Goal: Transaction & Acquisition: Purchase product/service

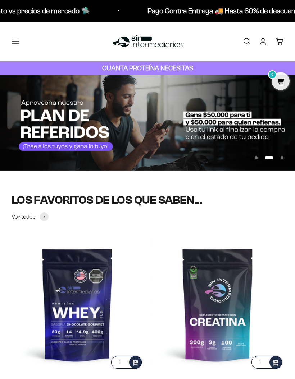
click at [15, 37] on button "Menú" at bounding box center [15, 41] width 8 height 8
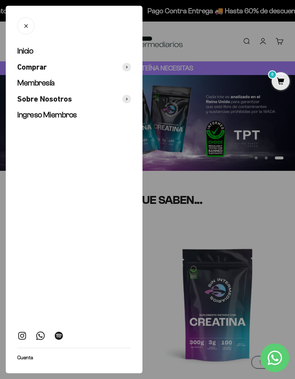
click at [128, 66] on span at bounding box center [126, 67] width 9 height 9
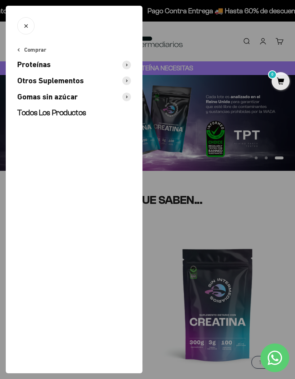
click at [28, 66] on span "Proteínas" at bounding box center [33, 65] width 33 height 10
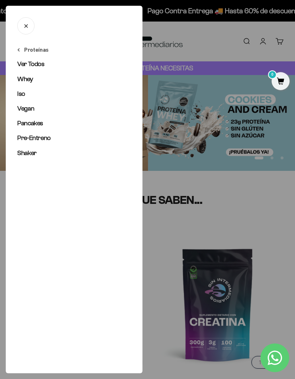
click at [19, 95] on span "Iso" at bounding box center [21, 93] width 8 height 7
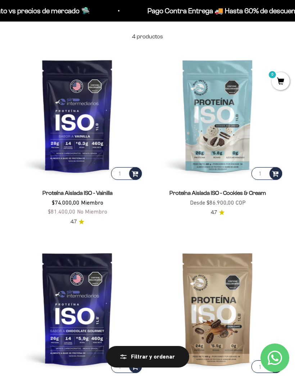
scroll to position [57, 0]
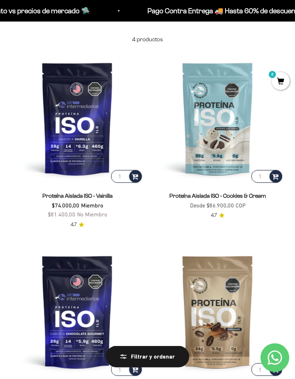
click at [227, 123] on img at bounding box center [217, 118] width 131 height 131
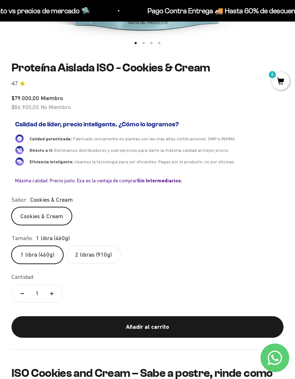
click at [86, 248] on label "2 libras (910g)" at bounding box center [93, 255] width 55 height 18
click at [11, 246] on input "2 libras (910g)" at bounding box center [11, 246] width 0 height 0
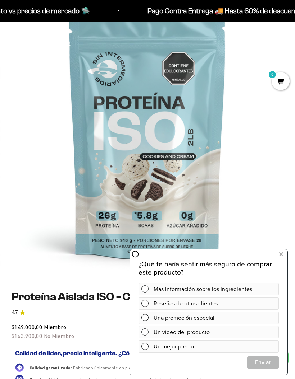
scroll to position [0, 886]
click at [281, 255] on icon at bounding box center [281, 254] width 4 height 9
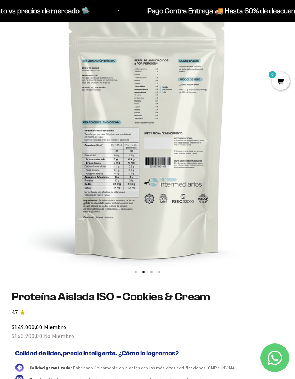
scroll to position [0, 295]
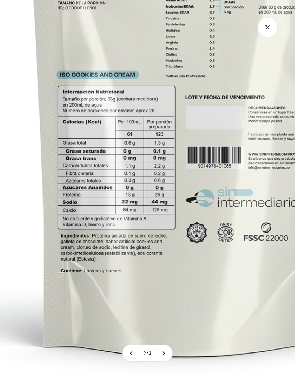
click at [232, 166] on img at bounding box center [192, 94] width 608 height 608
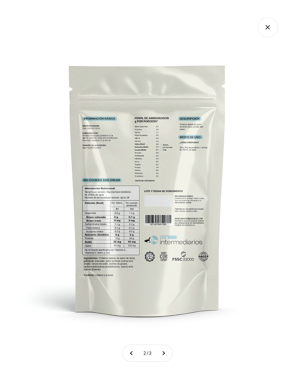
click at [266, 27] on icon "Cerrar galería" at bounding box center [267, 27] width 20 height 20
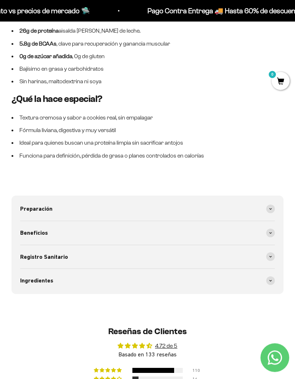
scroll to position [752, 0]
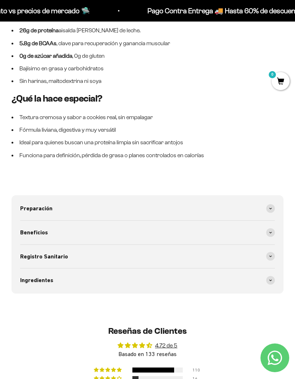
click at [272, 204] on span at bounding box center [270, 208] width 9 height 9
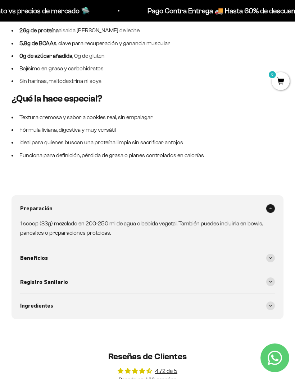
click at [274, 197] on div "Preparación" at bounding box center [147, 209] width 254 height 24
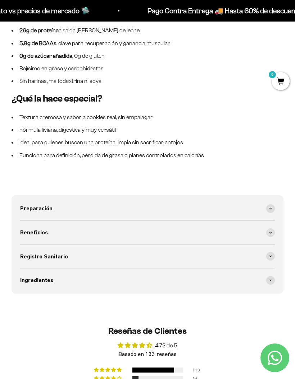
click at [273, 204] on span at bounding box center [270, 208] width 9 height 9
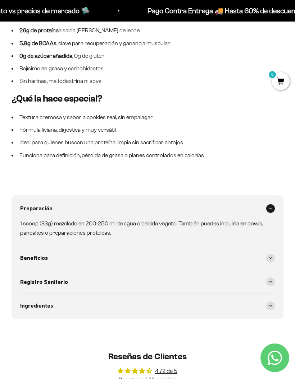
click at [272, 254] on span at bounding box center [270, 258] width 9 height 9
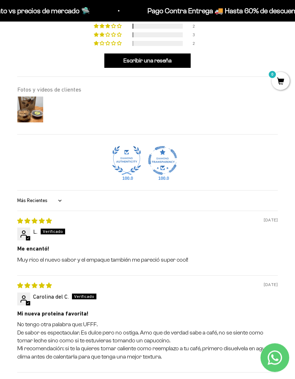
scroll to position [1194, 0]
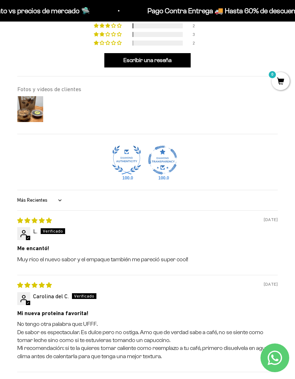
click at [24, 112] on img at bounding box center [30, 109] width 29 height 29
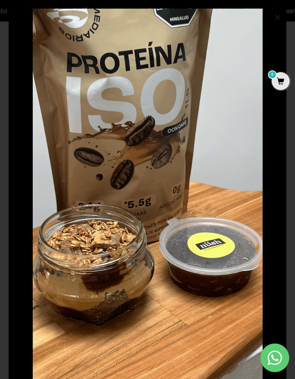
click at [4, 97] on div "Loading... × 08/05/2025 alexandra sanclemente AMO!!! Mis favoritas Vainilla y c…" at bounding box center [147, 204] width 295 height 408
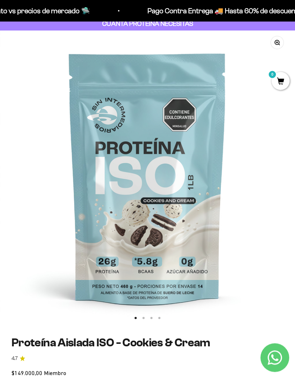
scroll to position [0, 0]
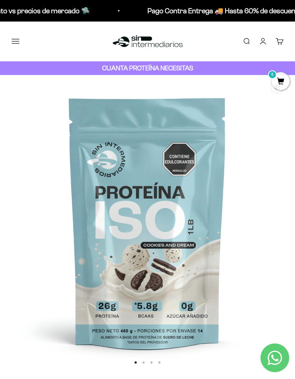
click at [18, 39] on button "Menú" at bounding box center [15, 41] width 8 height 8
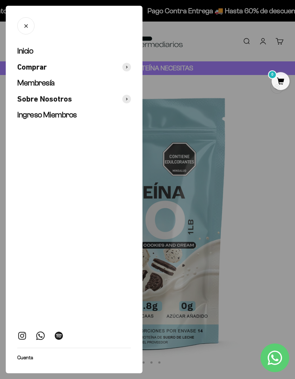
click at [240, 67] on div at bounding box center [147, 189] width 295 height 379
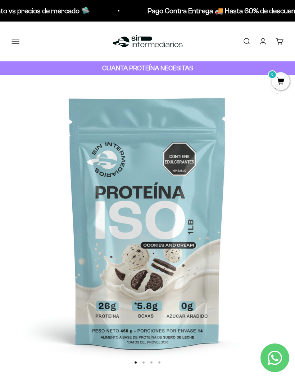
click at [209, 69] on div "CUANTA PROTEÍNA NECESITAS" at bounding box center [147, 68] width 295 height 14
click at [177, 71] on strong "CUANTA PROTEÍNA NECESITAS" at bounding box center [147, 68] width 91 height 8
click at [180, 68] on strong "CUANTA PROTEÍNA NECESITAS" at bounding box center [147, 68] width 91 height 8
click at [13, 38] on button "Menú" at bounding box center [15, 41] width 8 height 8
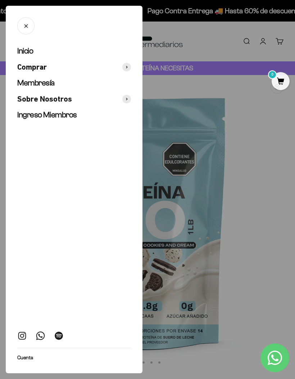
click at [28, 82] on span "Membresía" at bounding box center [35, 82] width 37 height 9
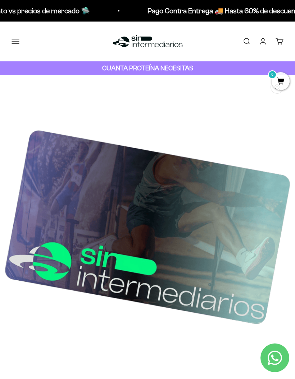
click at [19, 39] on button "Menú" at bounding box center [15, 41] width 8 height 8
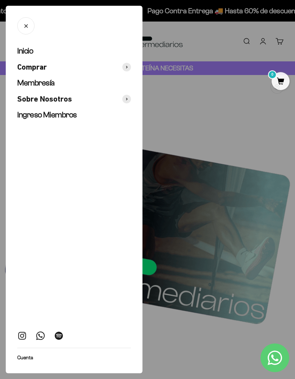
click at [229, 45] on div at bounding box center [147, 189] width 295 height 379
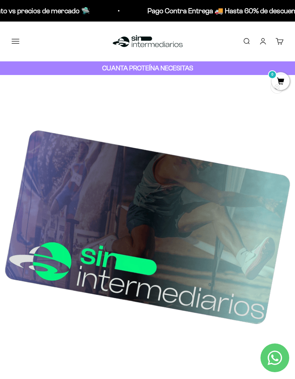
click at [228, 9] on p "Pago Contra Entrega 🚚 Hasta 60% de descuento vs precios de mercado 🛸" at bounding box center [264, 10] width 237 height 11
click at [249, 13] on p "Pago Contra Entrega 🚚 Hasta 60% de descuento vs precios de mercado 🛸" at bounding box center [265, 10] width 237 height 11
click at [15, 31] on div "Menú Buscar Inicio Comprar Proteínas Ver Todos Whey Iso Vegan Pancakes Pre-Entr…" at bounding box center [147, 42] width 295 height 40
click at [14, 37] on button "Menú" at bounding box center [15, 41] width 8 height 8
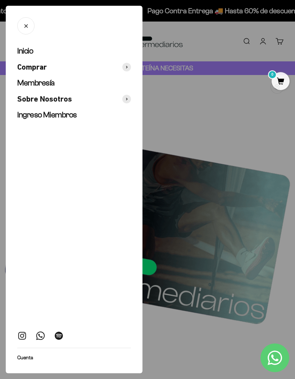
click at [28, 65] on span "Comprar" at bounding box center [31, 67] width 29 height 10
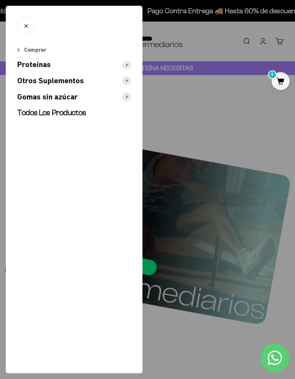
click at [24, 63] on span "Proteínas" at bounding box center [33, 65] width 33 height 10
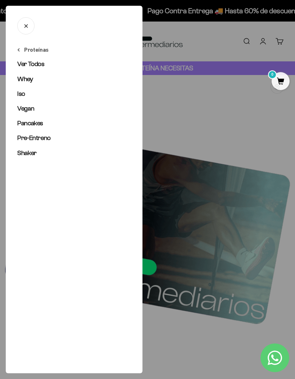
click at [24, 78] on span "Whey" at bounding box center [25, 78] width 16 height 7
click at [21, 92] on span "Iso" at bounding box center [21, 93] width 8 height 7
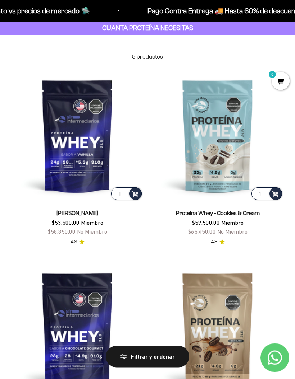
scroll to position [40, 0]
click at [233, 138] on img at bounding box center [217, 135] width 131 height 131
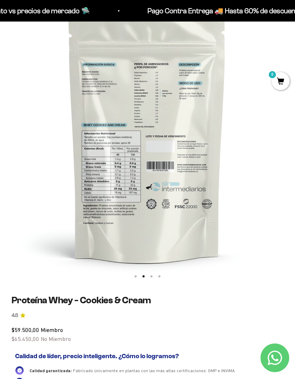
scroll to position [0, 295]
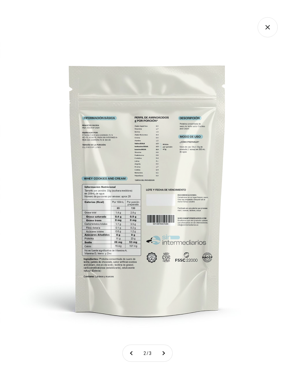
click at [175, 205] on img at bounding box center [147, 189] width 295 height 295
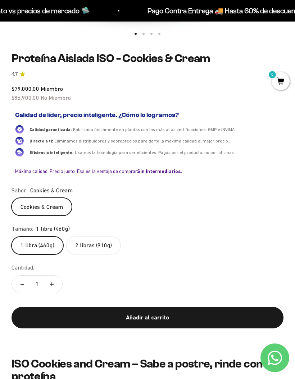
click at [85, 237] on label "2 libras (910g)" at bounding box center [93, 246] width 55 height 18
click at [11, 237] on input "2 libras (910g)" at bounding box center [11, 236] width 0 height 0
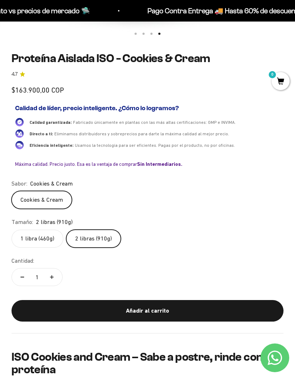
scroll to position [0, 886]
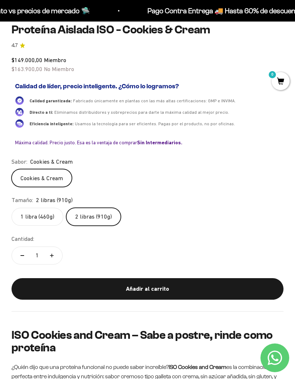
click at [28, 208] on label "1 libra (460g)" at bounding box center [37, 217] width 52 height 18
click at [11, 208] on input "1 libra (460g)" at bounding box center [11, 208] width 0 height 0
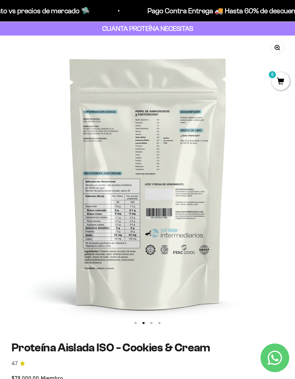
scroll to position [0, 295]
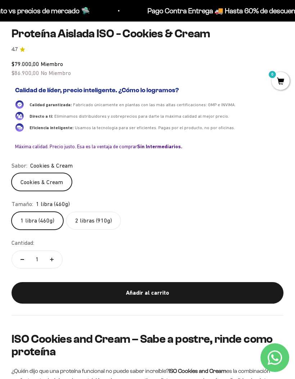
click at [78, 212] on label "2 libras (910g)" at bounding box center [93, 221] width 55 height 18
click at [11, 212] on input "2 libras (910g)" at bounding box center [11, 212] width 0 height 0
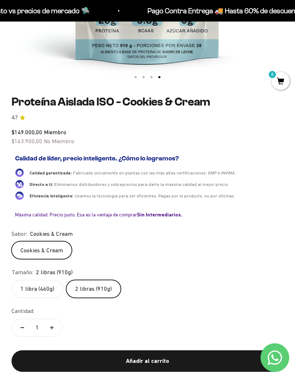
scroll to position [288, 0]
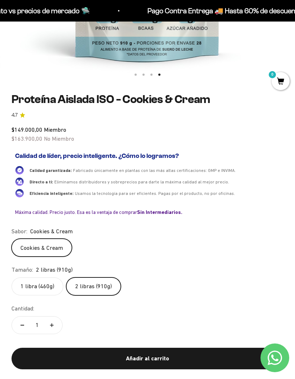
click at [24, 280] on label "1 libra (460g)" at bounding box center [37, 287] width 52 height 18
click at [11, 278] on input "1 libra (460g)" at bounding box center [11, 277] width 0 height 0
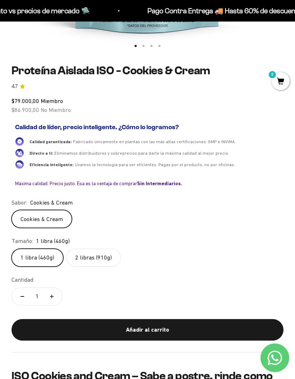
click at [99, 258] on label "2 libras (910g)" at bounding box center [93, 258] width 55 height 18
click at [11, 249] on input "2 libras (910g)" at bounding box center [11, 249] width 0 height 0
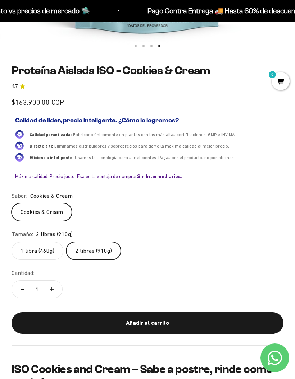
scroll to position [0, 886]
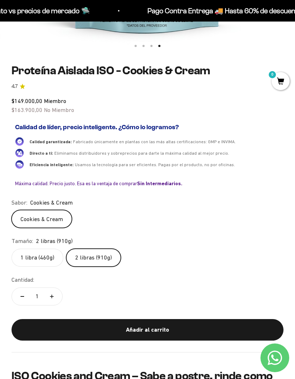
click at [49, 255] on label "1 libra (460g)" at bounding box center [37, 258] width 52 height 18
click at [11, 249] on input "1 libra (460g)" at bounding box center [11, 249] width 0 height 0
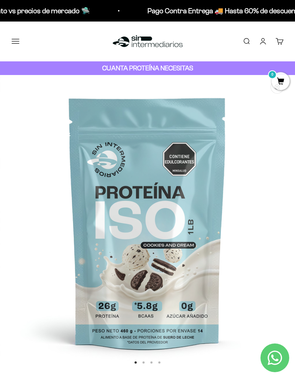
click at [14, 37] on button "Menú" at bounding box center [15, 41] width 8 height 8
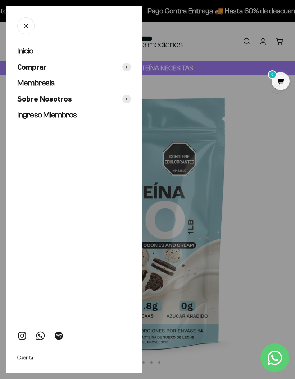
click at [24, 51] on span "Inicio" at bounding box center [25, 50] width 16 height 9
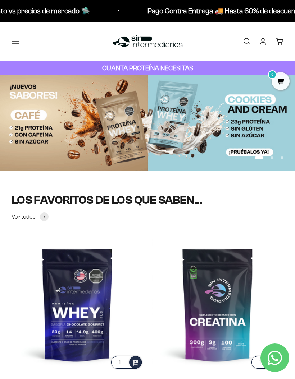
click at [14, 42] on button "Menú" at bounding box center [15, 41] width 8 height 8
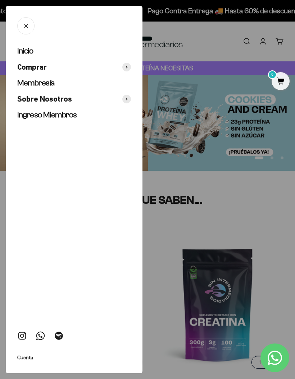
click at [26, 68] on span "Comprar" at bounding box center [31, 67] width 29 height 10
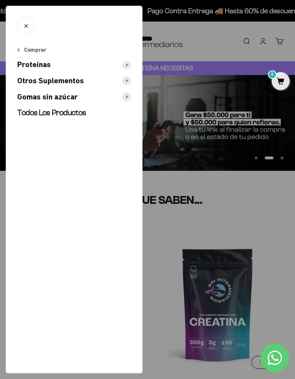
click at [23, 65] on span "Proteínas" at bounding box center [33, 65] width 33 height 10
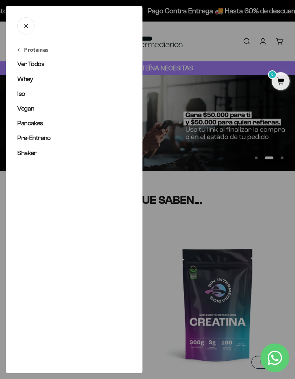
click at [20, 93] on span "Iso" at bounding box center [21, 93] width 8 height 7
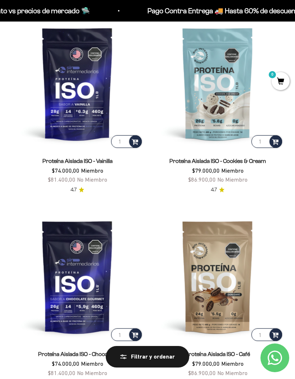
scroll to position [88, 0]
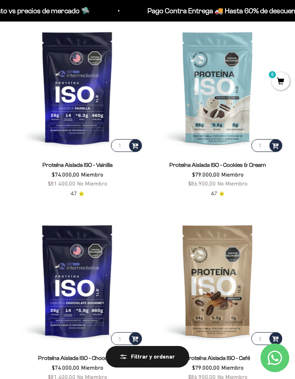
click at [67, 117] on img at bounding box center [76, 87] width 131 height 131
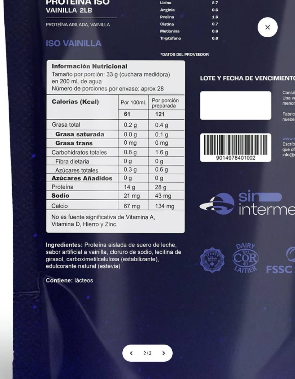
scroll to position [87, 0]
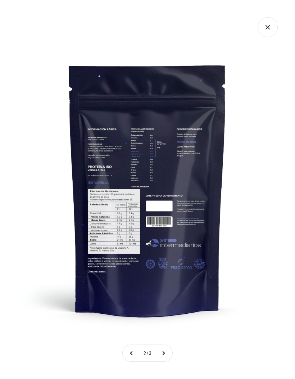
click at [263, 29] on icon "Cerrar galería" at bounding box center [267, 27] width 20 height 20
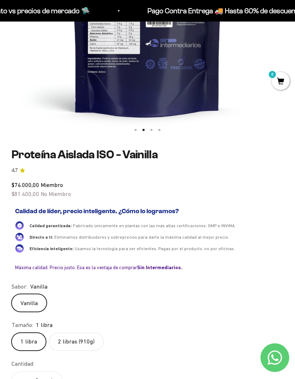
scroll to position [233, 0]
click at [68, 338] on label "2 libras (910g)" at bounding box center [76, 342] width 55 height 18
click at [11, 333] on input "2 libras (910g)" at bounding box center [11, 333] width 0 height 0
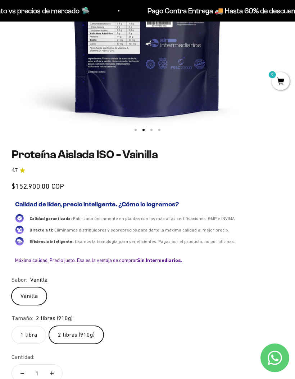
scroll to position [262, 0]
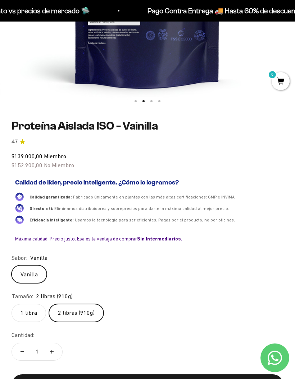
click at [24, 300] on legend "Tamaño:" at bounding box center [22, 296] width 22 height 9
click at [20, 311] on label "1 libra" at bounding box center [28, 313] width 34 height 18
click at [11, 304] on input "1 libra" at bounding box center [11, 304] width 0 height 0
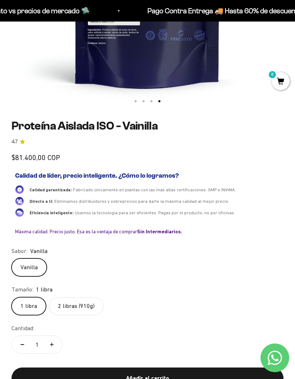
scroll to position [0, 886]
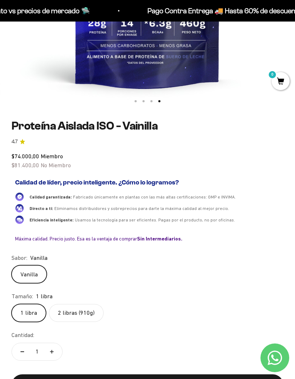
click at [58, 307] on label "2 libras (910g)" at bounding box center [76, 313] width 55 height 18
click at [11, 304] on input "2 libras (910g)" at bounding box center [11, 304] width 0 height 0
click at [29, 309] on label "1 libra" at bounding box center [28, 313] width 34 height 18
click at [11, 304] on input "1 libra" at bounding box center [11, 304] width 0 height 0
click at [56, 316] on label "2 libras (910g)" at bounding box center [76, 313] width 55 height 18
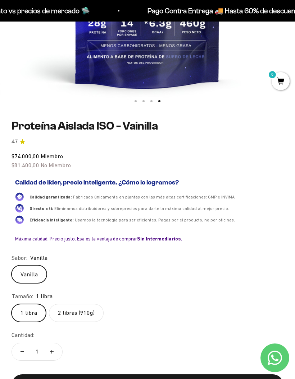
click at [11, 304] on input "2 libras (910g)" at bounding box center [11, 304] width 0 height 0
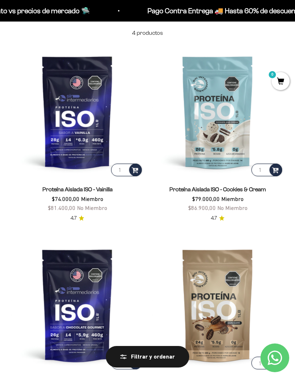
scroll to position [64, 0]
click at [62, 129] on img at bounding box center [76, 112] width 131 height 131
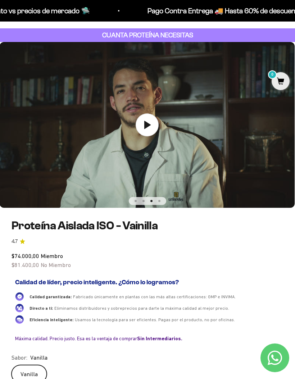
scroll to position [0, 591]
click at [142, 128] on icon at bounding box center [147, 125] width 23 height 23
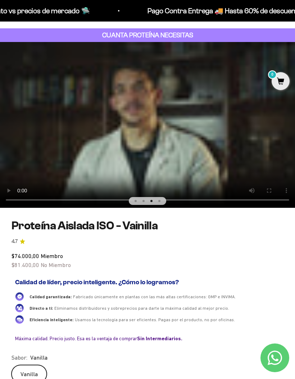
click at [29, 115] on video "Proteína Aislada ISO - Vainilla" at bounding box center [147, 125] width 295 height 166
click at [206, 118] on video "Proteína Aislada ISO - Vainilla" at bounding box center [147, 125] width 295 height 166
click at [179, 124] on video "Proteína Aislada ISO - Vainilla" at bounding box center [147, 125] width 295 height 166
click at [195, 103] on video "Proteína Aislada ISO - Vainilla" at bounding box center [147, 125] width 295 height 166
click at [181, 120] on video "Proteína Aislada ISO - Vainilla" at bounding box center [147, 125] width 295 height 166
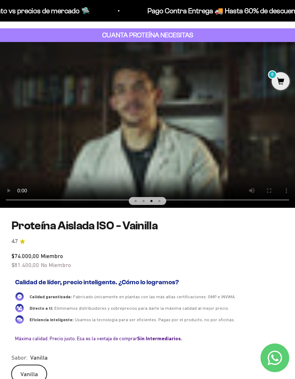
click at [192, 102] on video "Proteína Aislada ISO - Vainilla" at bounding box center [147, 125] width 295 height 166
click at [199, 104] on video "Proteína Aislada ISO - Vainilla" at bounding box center [147, 125] width 295 height 166
click at [205, 96] on video "Proteína Aislada ISO - Vainilla" at bounding box center [147, 125] width 295 height 166
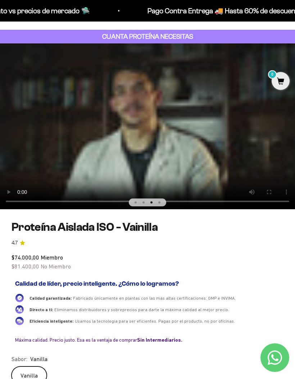
scroll to position [0, 0]
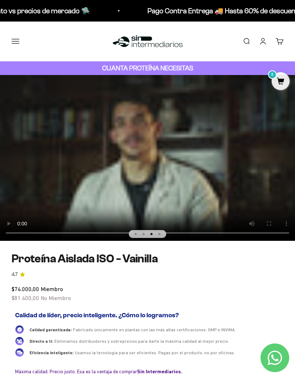
click at [212, 138] on video "Proteína Aislada ISO - Vainilla" at bounding box center [147, 158] width 295 height 166
click at [174, 152] on video "Proteína Aislada ISO - Vainilla" at bounding box center [147, 158] width 295 height 166
click at [183, 156] on video "Proteína Aislada ISO - Vainilla" at bounding box center [147, 158] width 295 height 166
click at [120, 152] on video "Proteína Aislada ISO - Vainilla" at bounding box center [147, 158] width 295 height 166
click at [176, 112] on video "Proteína Aislada ISO - Vainilla" at bounding box center [147, 158] width 295 height 166
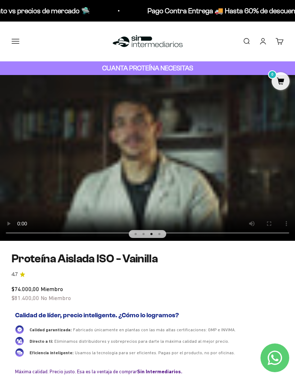
click at [215, 120] on video "Proteína Aislada ISO - Vainilla" at bounding box center [147, 158] width 295 height 166
click at [216, 120] on video "Proteína Aislada ISO - Vainilla" at bounding box center [147, 158] width 295 height 166
click at [218, 125] on video "Proteína Aislada ISO - Vainilla" at bounding box center [147, 158] width 295 height 166
click at [221, 119] on video "Proteína Aislada ISO - Vainilla" at bounding box center [147, 158] width 295 height 166
click at [222, 118] on video "Proteína Aislada ISO - Vainilla" at bounding box center [147, 158] width 295 height 166
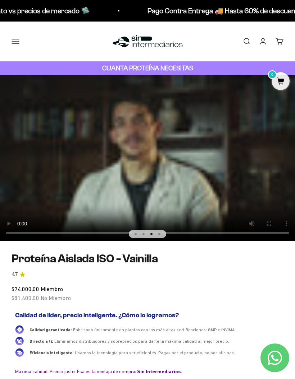
click at [217, 124] on video "Proteína Aislada ISO - Vainilla" at bounding box center [147, 158] width 295 height 166
click at [220, 117] on video "Proteína Aislada ISO - Vainilla" at bounding box center [147, 158] width 295 height 166
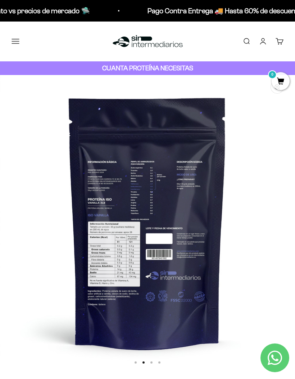
scroll to position [0, 295]
click at [214, 143] on img at bounding box center [147, 222] width 295 height 295
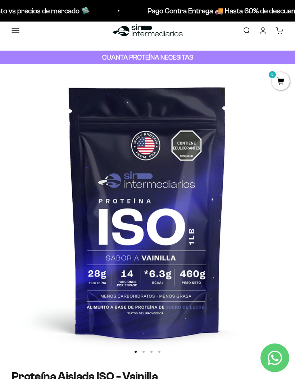
scroll to position [9, 0]
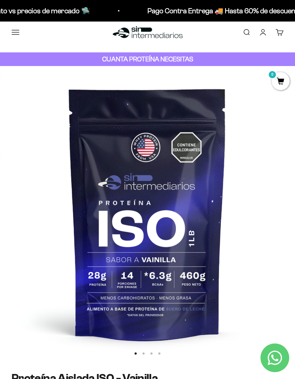
click at [14, 30] on button "Menú" at bounding box center [15, 32] width 8 height 8
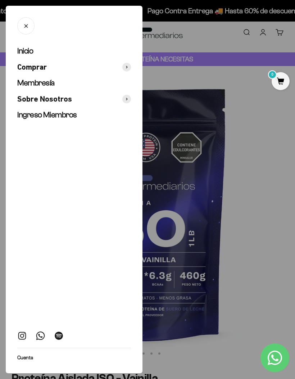
click at [27, 69] on span "Comprar" at bounding box center [31, 67] width 29 height 10
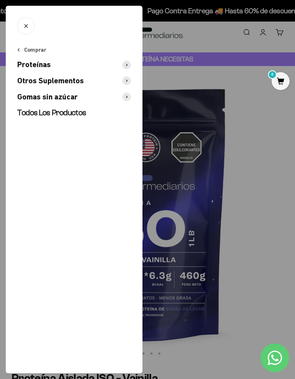
click at [32, 79] on span "Otros Suplementos" at bounding box center [50, 81] width 66 height 10
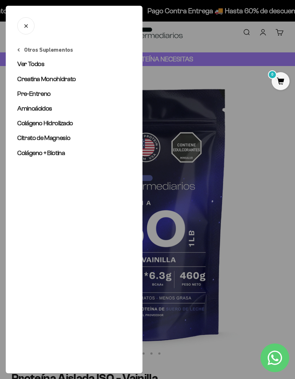
click at [22, 51] on button "Otros Suplementos" at bounding box center [45, 50] width 56 height 8
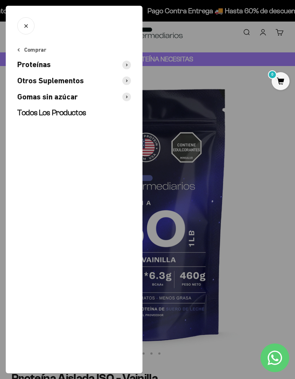
click at [29, 92] on span "Gomas sin azúcar" at bounding box center [47, 97] width 60 height 10
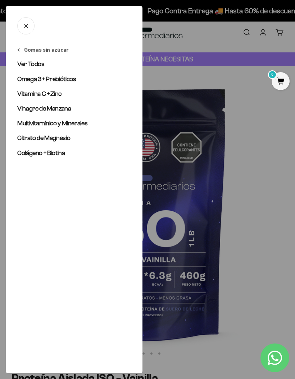
click at [23, 49] on button "Gomas sin azúcar" at bounding box center [42, 50] width 51 height 8
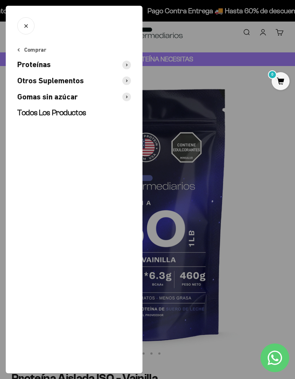
click at [29, 63] on span "Proteínas" at bounding box center [33, 65] width 33 height 10
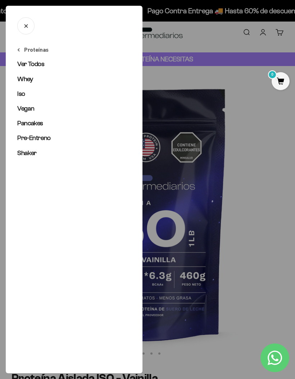
click at [24, 107] on span "Vegan" at bounding box center [25, 108] width 17 height 7
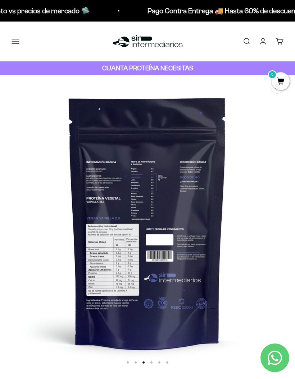
click at [14, 37] on button "Menú" at bounding box center [15, 41] width 8 height 8
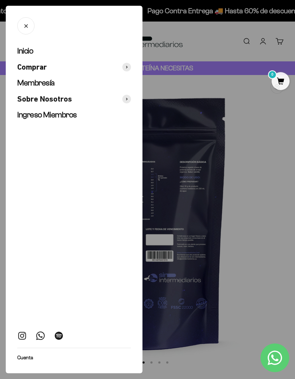
click at [30, 66] on span "Comprar" at bounding box center [31, 67] width 29 height 10
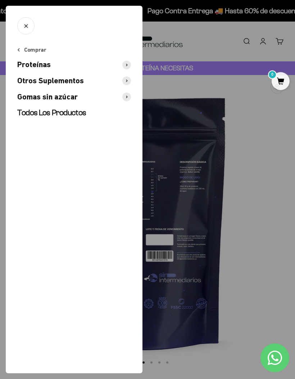
click at [28, 65] on span "Proteínas" at bounding box center [33, 65] width 33 height 10
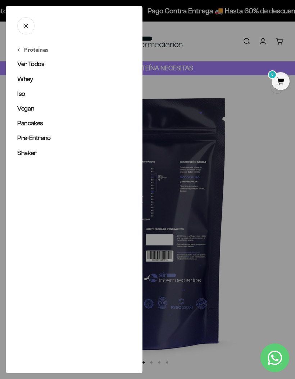
click at [28, 68] on span "Ver Todos" at bounding box center [30, 63] width 27 height 7
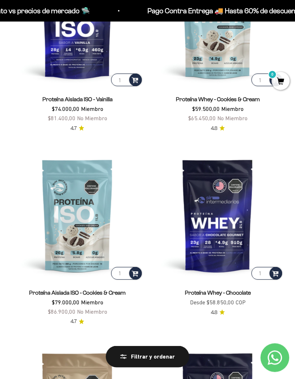
scroll to position [260, 0]
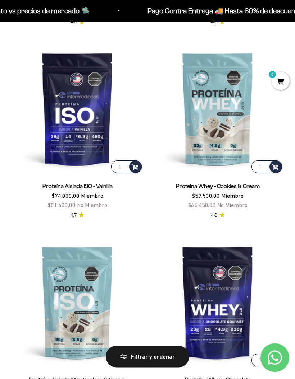
click at [218, 118] on img at bounding box center [217, 108] width 131 height 131
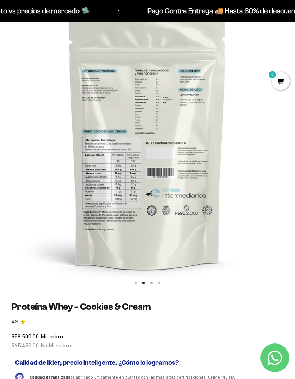
scroll to position [0, 295]
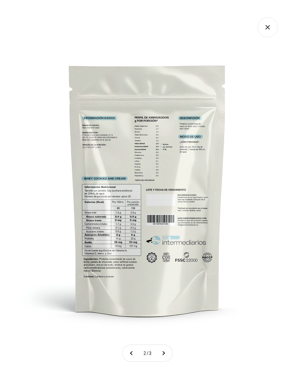
click at [272, 24] on icon "Cerrar galería" at bounding box center [267, 27] width 20 height 20
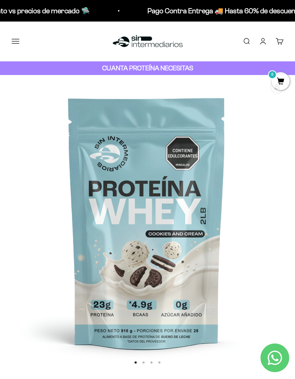
scroll to position [0, 0]
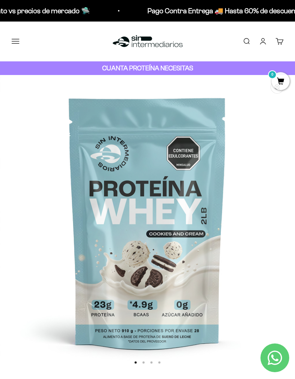
click at [11, 42] on button "Menú" at bounding box center [15, 41] width 8 height 8
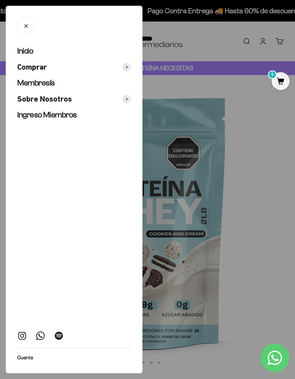
click at [24, 64] on span "Comprar" at bounding box center [31, 67] width 29 height 10
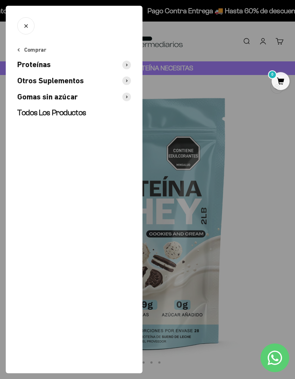
click at [23, 62] on span "Proteínas" at bounding box center [33, 65] width 33 height 10
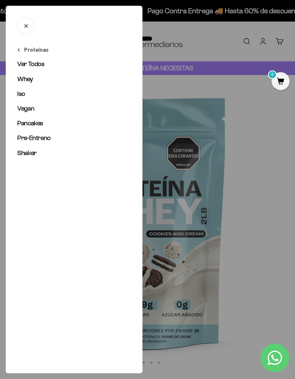
click at [25, 65] on span "Ver Todos" at bounding box center [30, 63] width 27 height 7
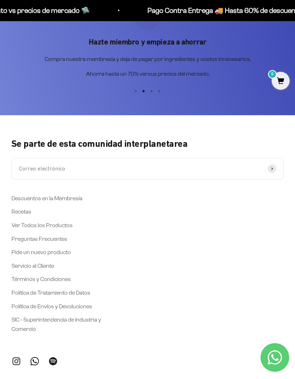
scroll to position [1442, 0]
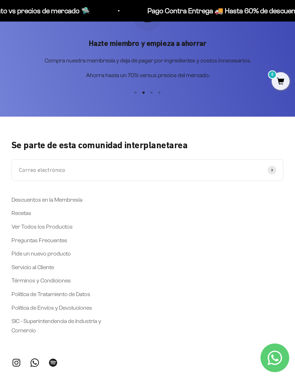
click at [24, 197] on link "Descuentos en la Membresía" at bounding box center [46, 199] width 71 height 9
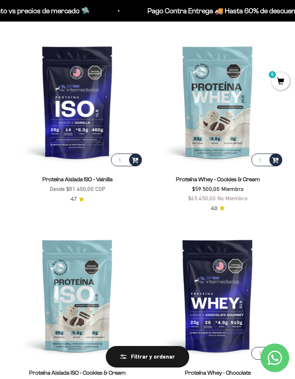
scroll to position [250, 0]
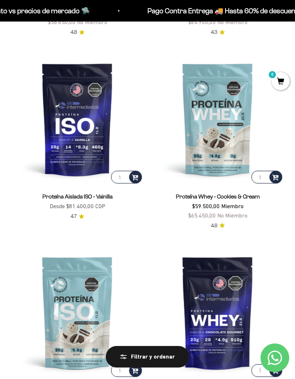
click at [73, 135] on img at bounding box center [76, 119] width 131 height 131
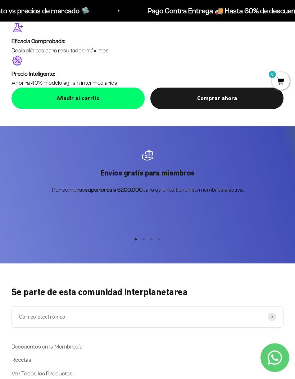
scroll to position [1302, 0]
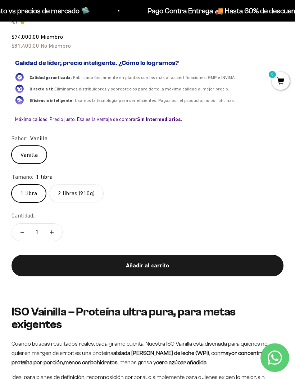
scroll to position [381, 0]
click at [244, 250] on safe-sticky "Proteína Aislada ISO - Vainilla 4.7 $74.000,00 Miembro $81.400,00 No Miembro Ca…" at bounding box center [147, 144] width 272 height 288
click at [221, 267] on button "Añadir al carrito" at bounding box center [147, 266] width 272 height 22
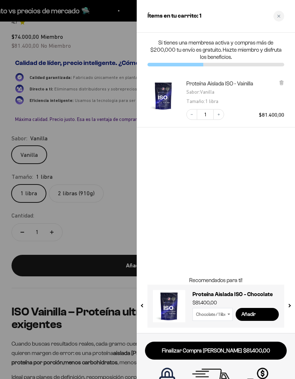
click at [241, 353] on link "Finalizar Compra [PERSON_NAME] $81.400,00" at bounding box center [216, 351] width 142 height 18
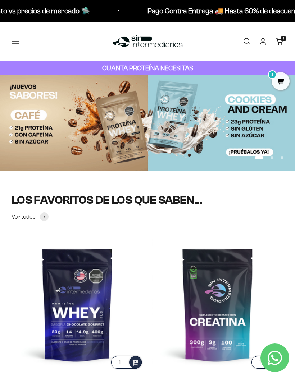
click at [15, 42] on button "Menú" at bounding box center [15, 41] width 8 height 8
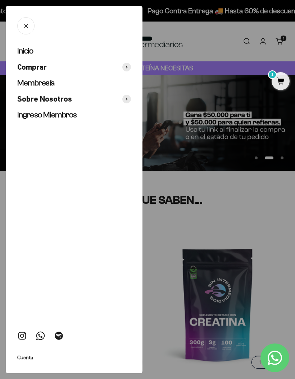
click at [29, 63] on span "Comprar" at bounding box center [31, 67] width 29 height 10
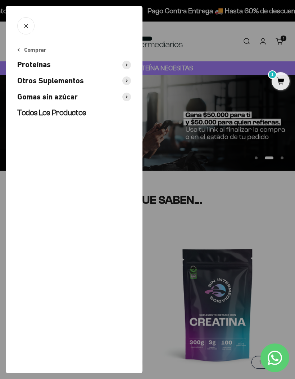
click at [27, 66] on span "Proteínas" at bounding box center [33, 65] width 33 height 10
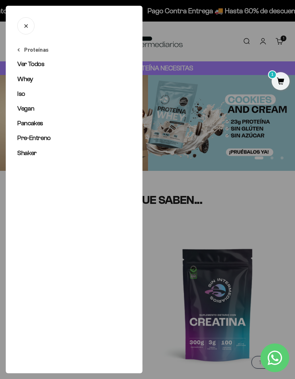
click at [24, 93] on span "Iso" at bounding box center [21, 93] width 8 height 7
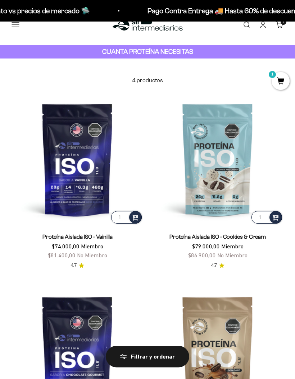
scroll to position [18, 0]
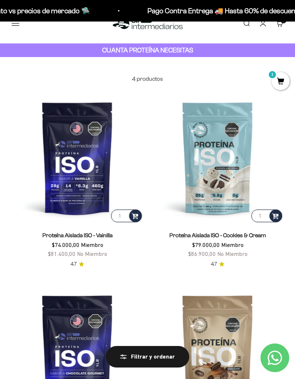
click at [68, 174] on img at bounding box center [76, 157] width 131 height 131
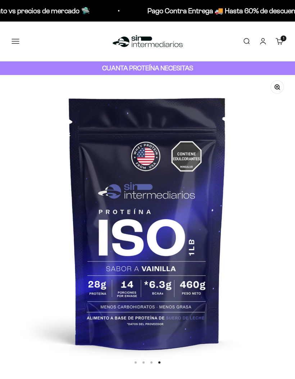
scroll to position [0, 886]
click at [283, 42] on link "Carrito 1 artículo 1" at bounding box center [279, 41] width 8 height 8
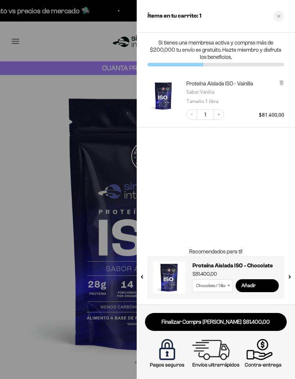
scroll to position [0, 0]
click at [249, 322] on link "Finalizar Compra [PERSON_NAME] $81.400,00" at bounding box center [216, 322] width 142 height 18
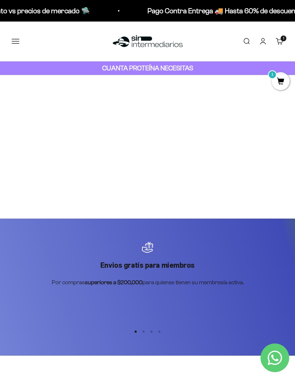
click at [280, 41] on link "Carrito 1 artículo 1" at bounding box center [279, 41] width 8 height 8
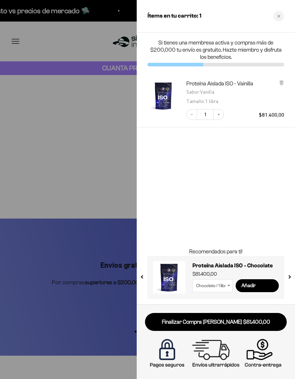
click at [233, 327] on link "Finalizar Compra [PERSON_NAME] $81.400,00" at bounding box center [216, 322] width 142 height 18
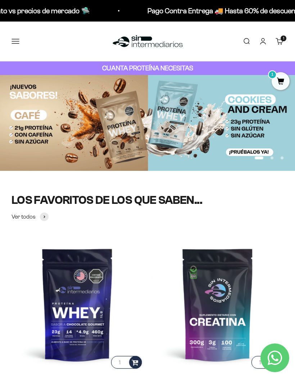
click at [14, 41] on button "Menú" at bounding box center [15, 41] width 8 height 8
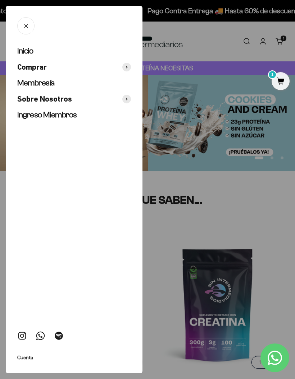
click at [32, 70] on span "Comprar" at bounding box center [31, 67] width 29 height 10
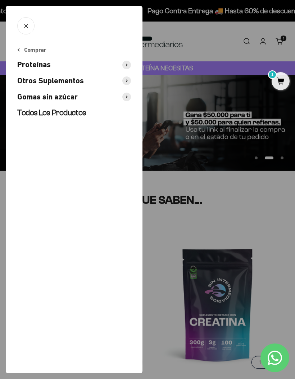
click at [30, 63] on span "Proteínas" at bounding box center [33, 65] width 33 height 10
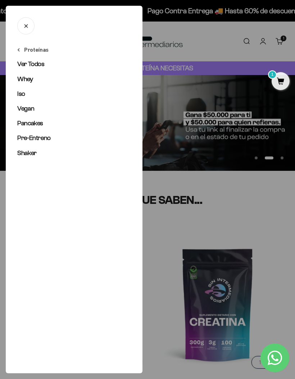
click at [20, 94] on span "Iso" at bounding box center [21, 93] width 8 height 7
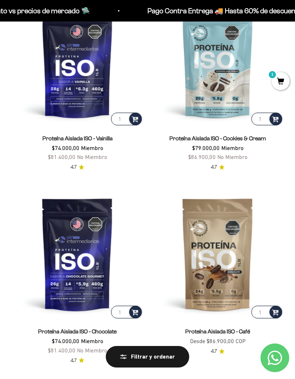
scroll to position [113, 0]
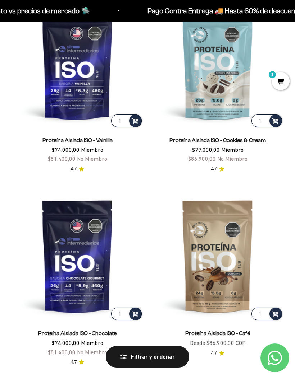
click at [55, 97] on img at bounding box center [76, 62] width 131 height 131
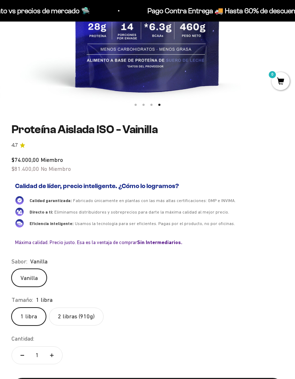
click at [89, 314] on label "2 libras (910g)" at bounding box center [76, 317] width 55 height 18
click at [11, 308] on input "2 libras (910g)" at bounding box center [11, 308] width 0 height 0
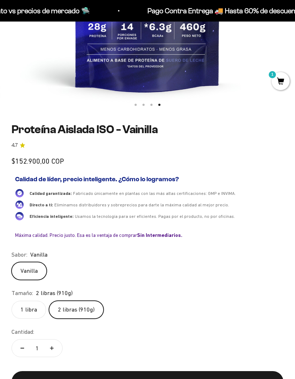
scroll to position [287, 0]
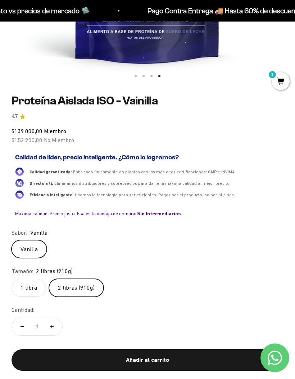
click at [28, 267] on legend "Tamaño:" at bounding box center [22, 271] width 22 height 9
click at [26, 280] on label "1 libra" at bounding box center [28, 288] width 34 height 18
click at [11, 279] on input "1 libra" at bounding box center [11, 279] width 0 height 0
click at [66, 281] on label "2 libras (910g)" at bounding box center [76, 288] width 55 height 18
click at [11, 279] on input "2 libras (910g)" at bounding box center [11, 279] width 0 height 0
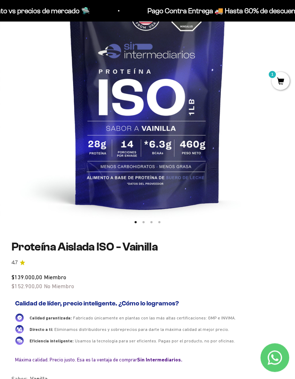
scroll to position [172, 0]
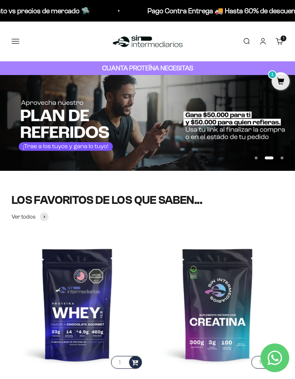
click at [13, 43] on button "Menú" at bounding box center [15, 41] width 8 height 8
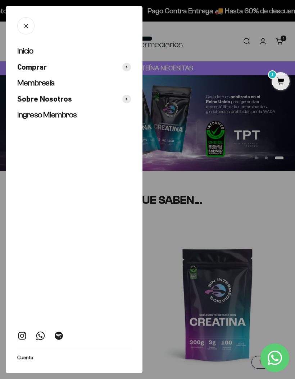
click at [30, 67] on span "Comprar" at bounding box center [31, 67] width 29 height 10
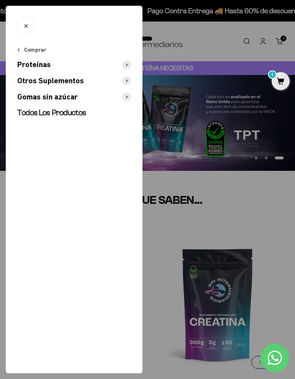
click at [28, 66] on span "Proteínas" at bounding box center [33, 65] width 33 height 10
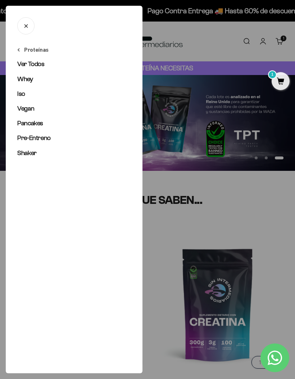
click at [24, 76] on span "Whey" at bounding box center [25, 78] width 16 height 7
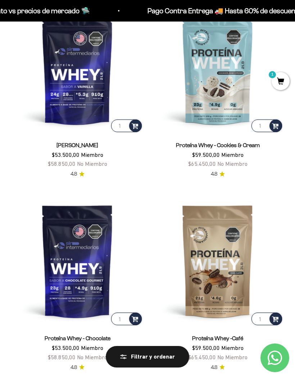
scroll to position [108, 0]
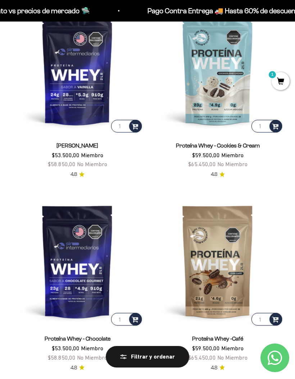
click at [71, 80] on img at bounding box center [76, 68] width 131 height 131
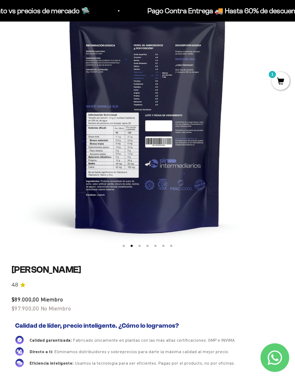
scroll to position [108, 0]
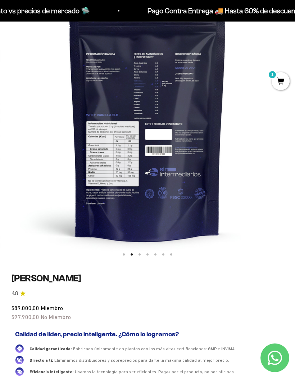
click at [163, 142] on img at bounding box center [147, 114] width 295 height 295
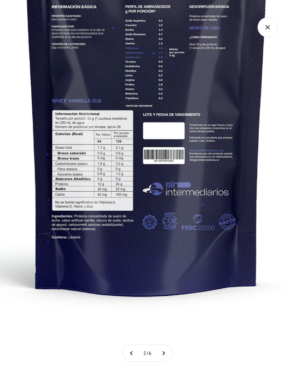
click at [28, 135] on img at bounding box center [146, 99] width 454 height 454
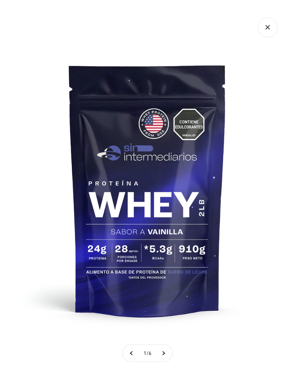
click at [274, 21] on icon "Cerrar galería" at bounding box center [267, 27] width 20 height 20
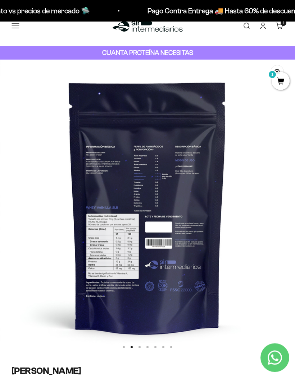
scroll to position [0, 0]
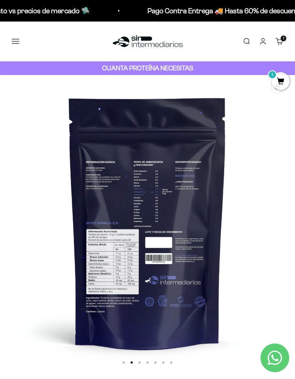
click at [19, 38] on button "Menú" at bounding box center [15, 41] width 8 height 8
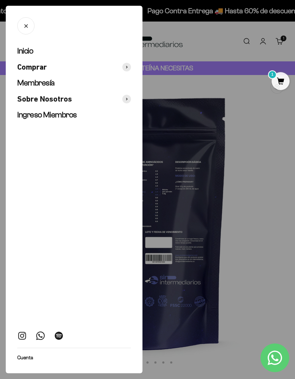
click at [32, 66] on span "Comprar" at bounding box center [31, 67] width 29 height 10
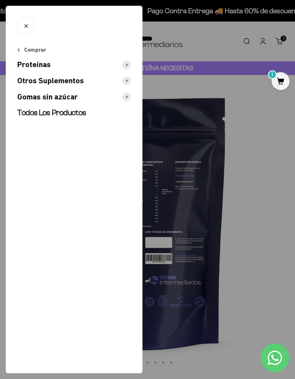
click at [30, 64] on span "Proteínas" at bounding box center [33, 65] width 33 height 10
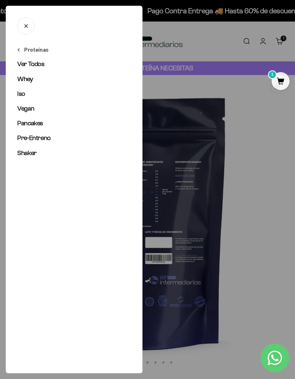
click at [22, 89] on link "Iso" at bounding box center [74, 93] width 114 height 9
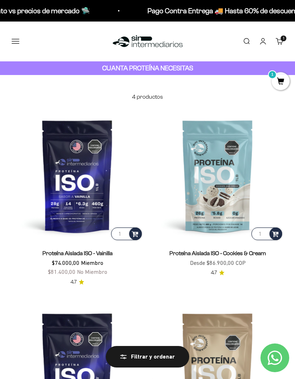
click at [87, 193] on img at bounding box center [76, 175] width 131 height 131
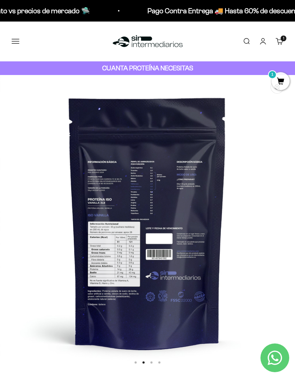
scroll to position [0, 295]
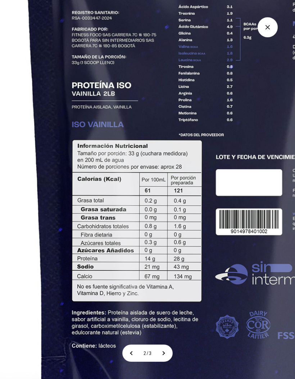
click at [48, 233] on img at bounding box center [219, 141] width 731 height 731
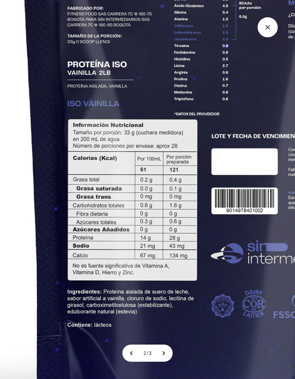
click at [27, 222] on img at bounding box center [215, 120] width 731 height 731
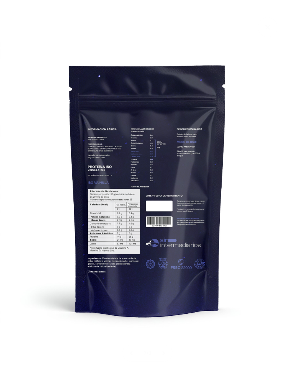
click at [4, 63] on img at bounding box center [147, 189] width 295 height 295
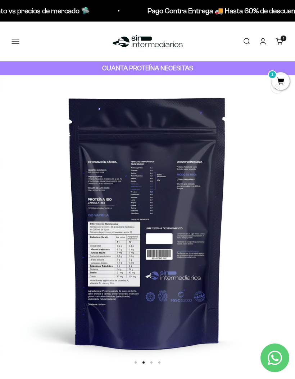
click at [16, 40] on button "Menú" at bounding box center [15, 41] width 8 height 8
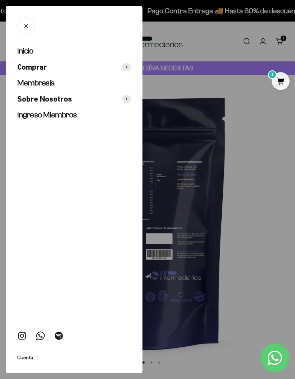
click at [22, 68] on span "Comprar" at bounding box center [31, 67] width 29 height 10
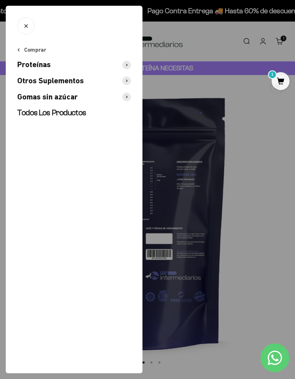
click at [27, 66] on span "Proteínas" at bounding box center [33, 65] width 33 height 10
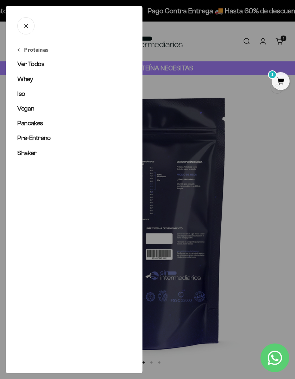
click at [25, 110] on span "Vegan" at bounding box center [25, 108] width 17 height 7
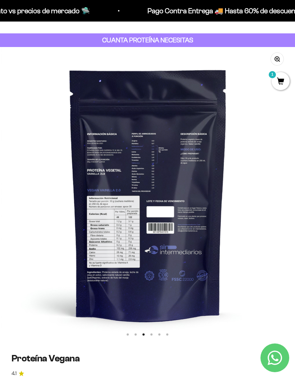
scroll to position [0, 591]
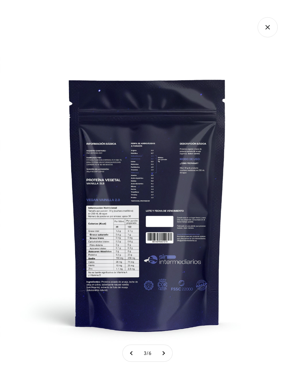
click at [111, 238] on img at bounding box center [147, 204] width 295 height 295
